Goal: Information Seeking & Learning: Learn about a topic

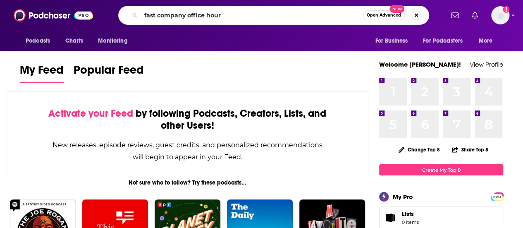
type input "fast company office hour"
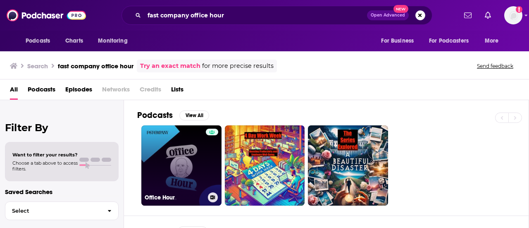
click at [198, 144] on link "Office Hour" at bounding box center [181, 165] width 80 height 80
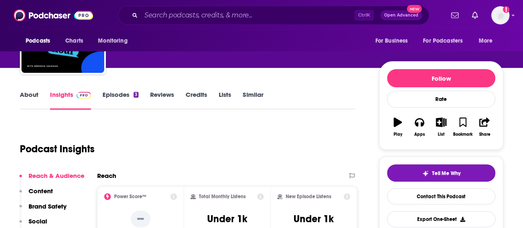
scroll to position [83, 0]
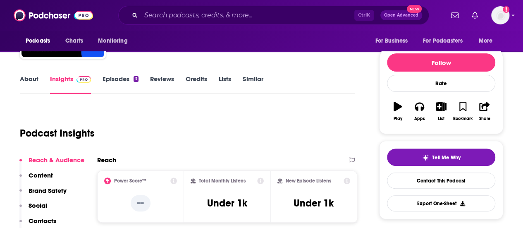
click at [128, 81] on link "Episodes 3" at bounding box center [121, 84] width 36 height 19
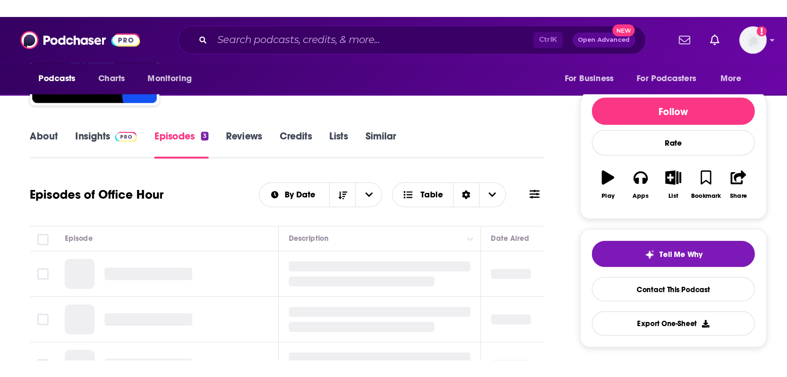
scroll to position [124, 0]
